Goal: Find specific page/section: Find specific page/section

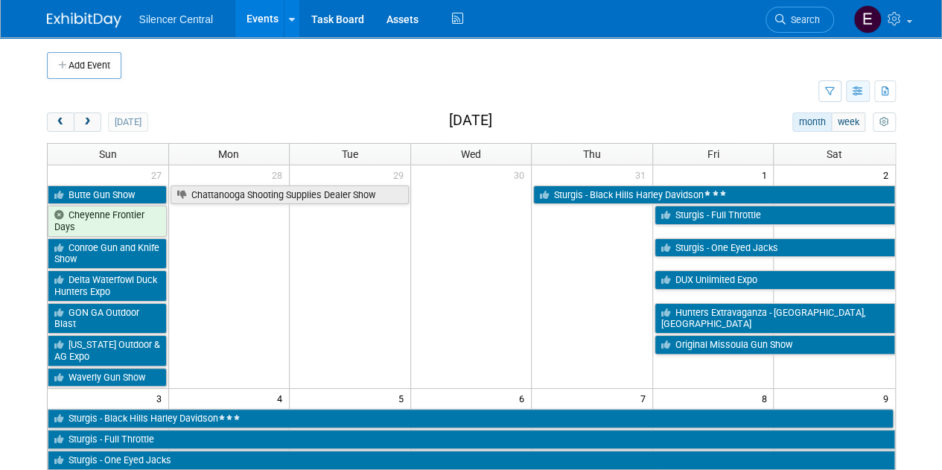
click at [857, 94] on icon "button" at bounding box center [858, 92] width 11 height 10
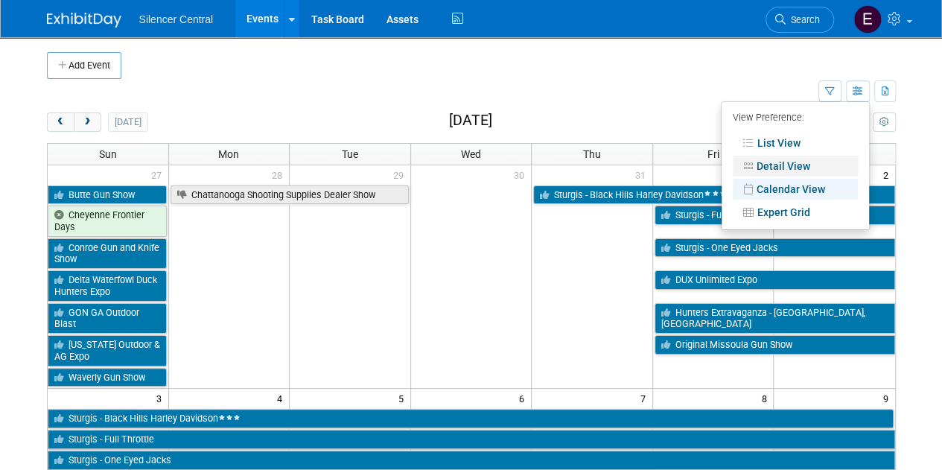
click at [789, 160] on link "Detail View" at bounding box center [795, 166] width 125 height 21
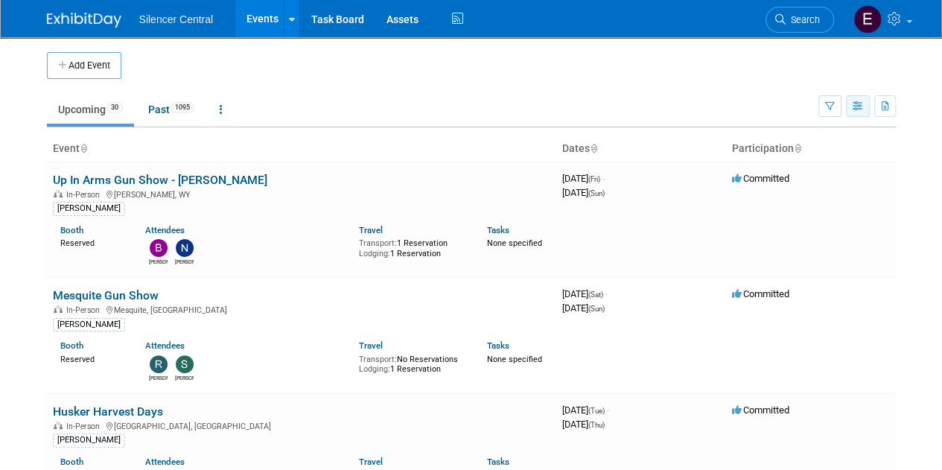
click at [856, 104] on icon "button" at bounding box center [858, 107] width 11 height 10
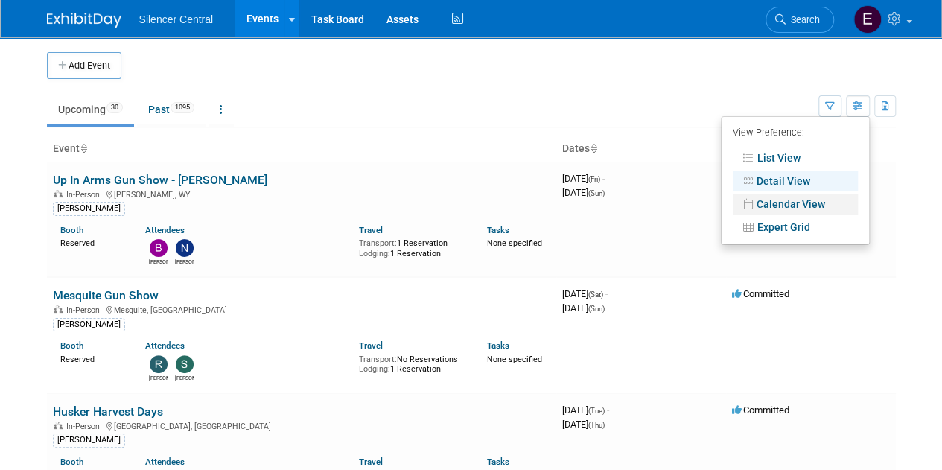
click at [796, 206] on link "Calendar View" at bounding box center [795, 204] width 125 height 21
